Goal: Transaction & Acquisition: Purchase product/service

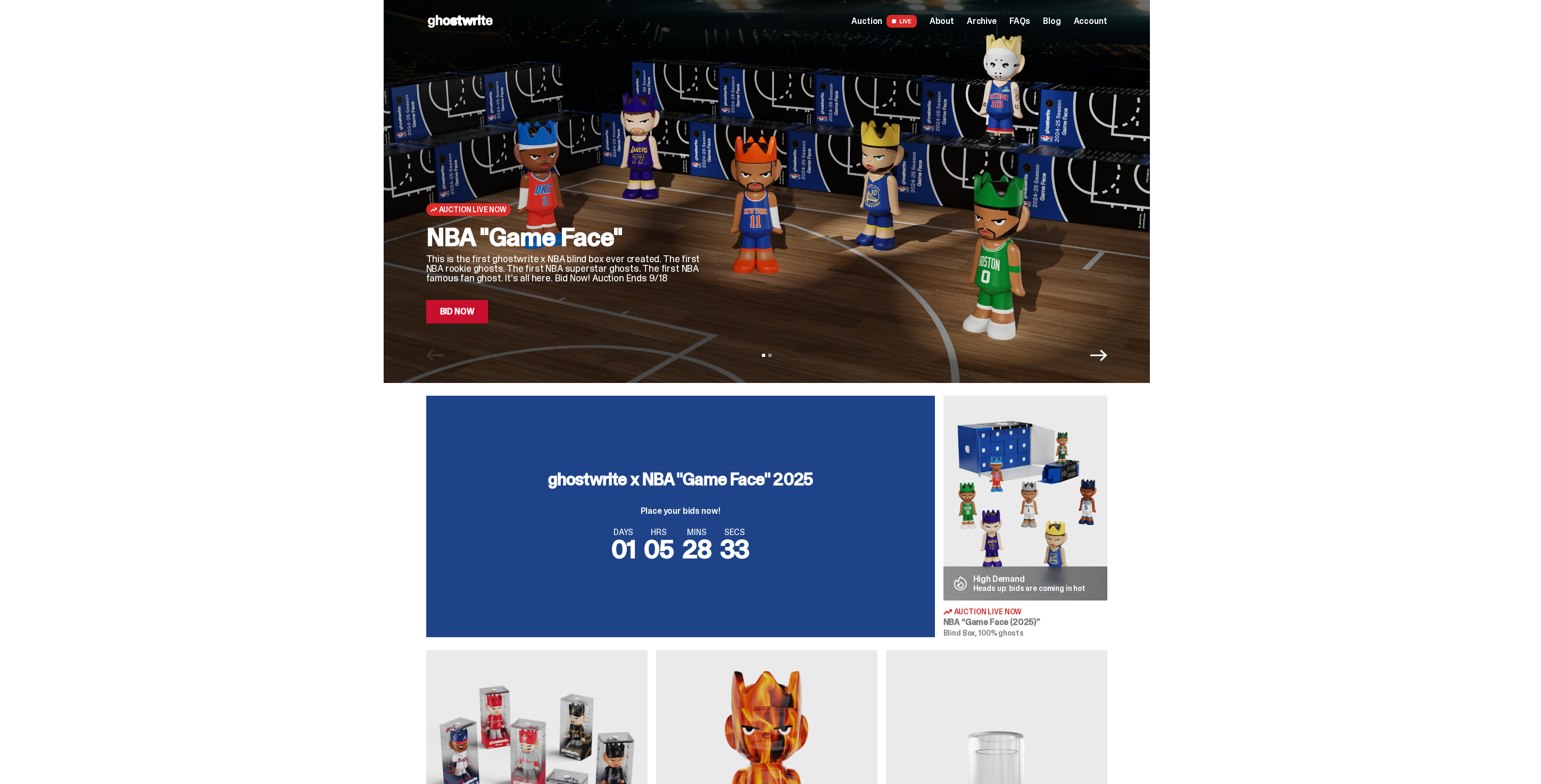
click at [474, 308] on link "Bid Now" at bounding box center [457, 311] width 62 height 23
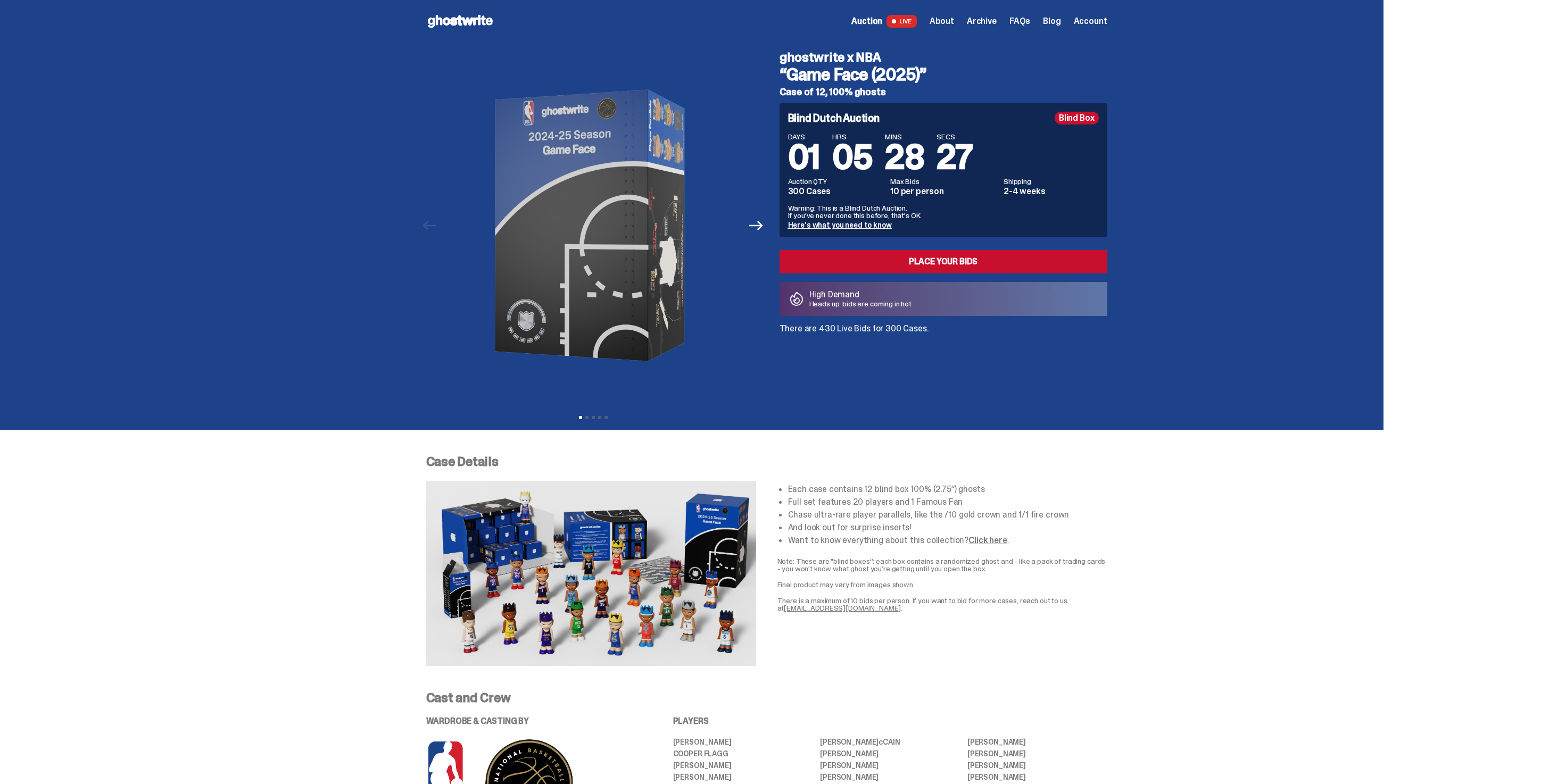
click at [982, 23] on span "Archive" at bounding box center [981, 21] width 29 height 8
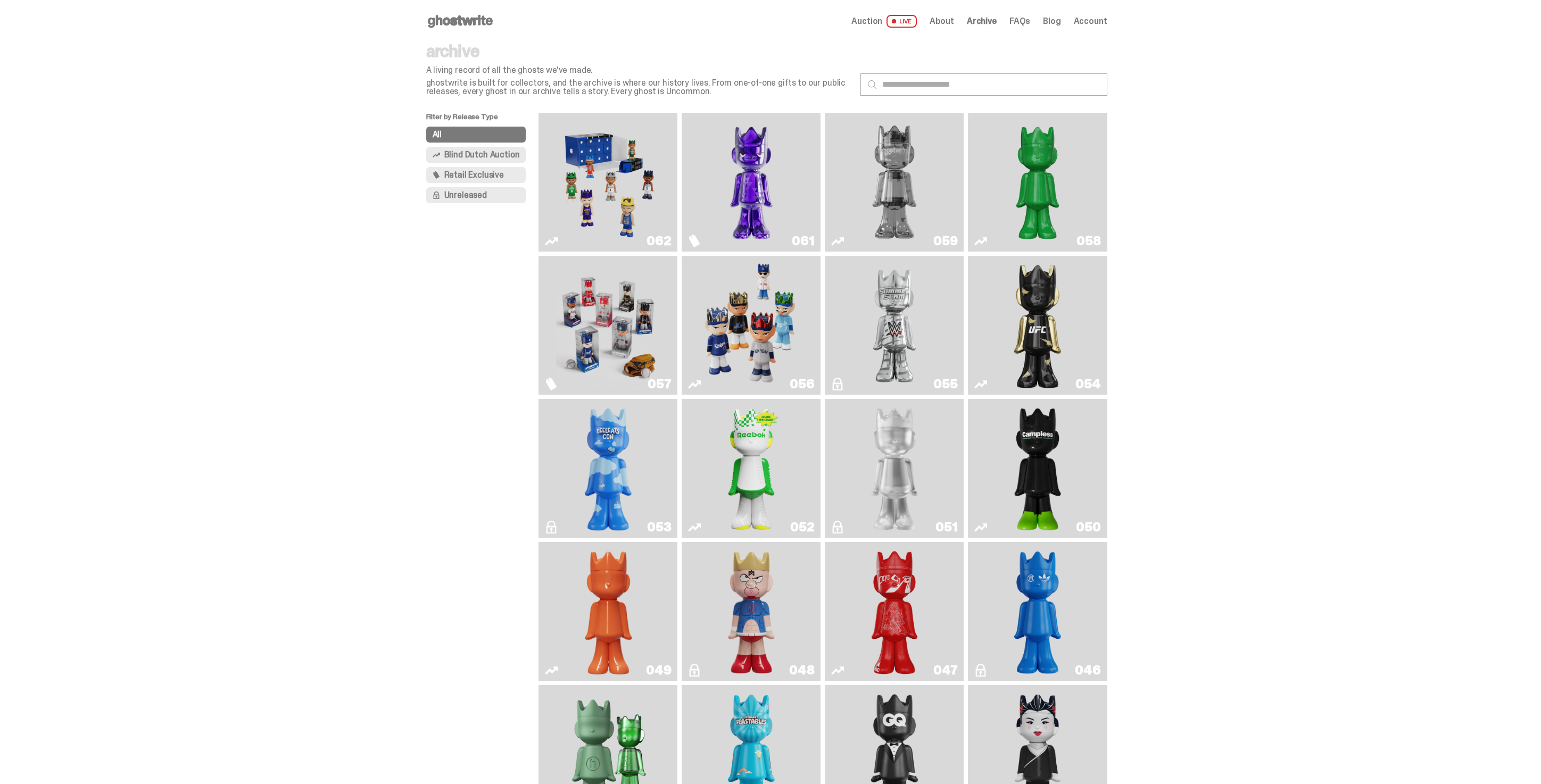
click at [751, 321] on img "Game Face (2025)" at bounding box center [751, 325] width 104 height 131
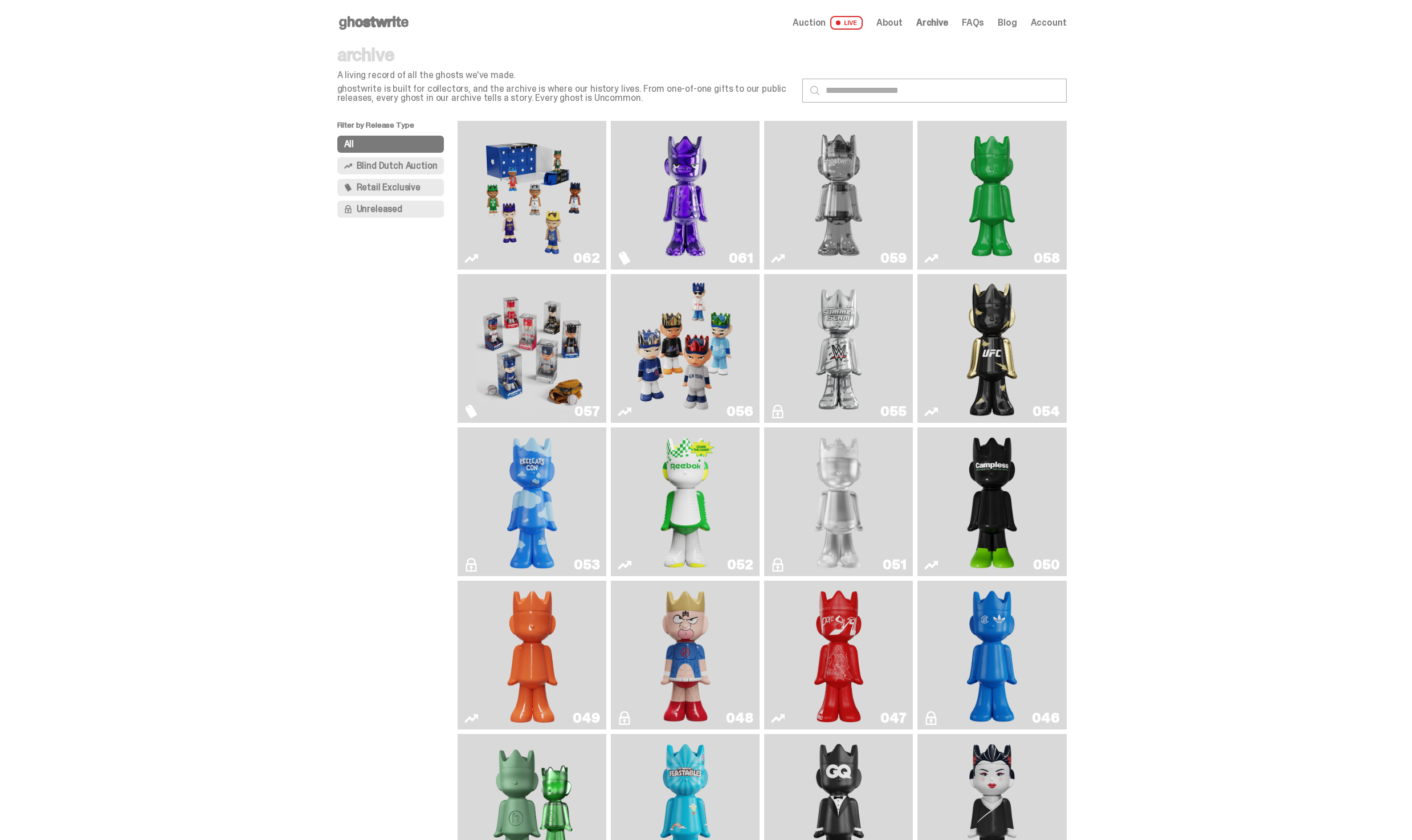
click at [556, 151] on img "Game Face (2025)" at bounding box center [532, 195] width 112 height 140
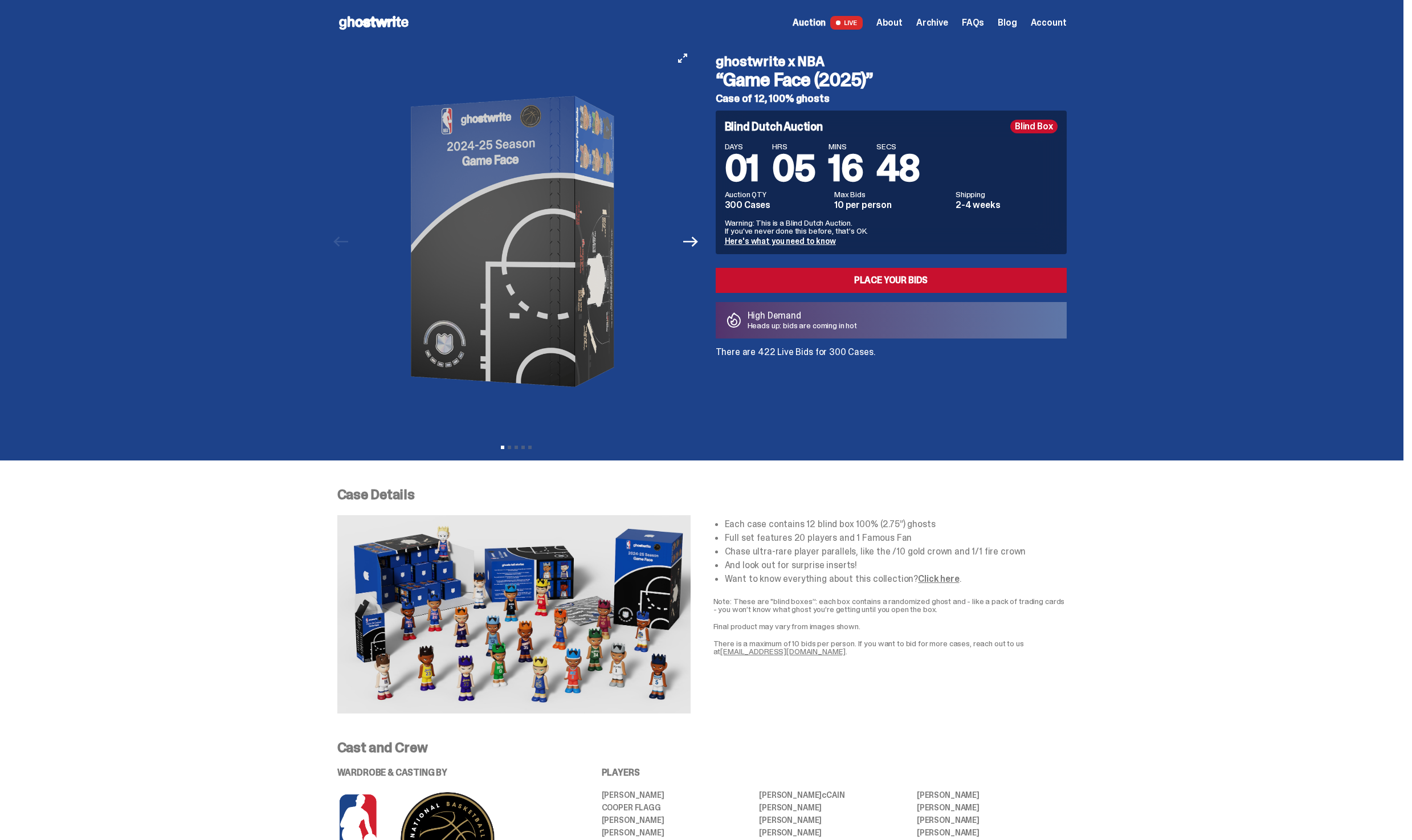
click at [652, 358] on img at bounding box center [517, 241] width 314 height 392
click at [723, 445] on div "Previous Next View slide 1 View slide 2 View slide 3 View slide 4 View slide 5 …" at bounding box center [702, 252] width 729 height 415
